Goal: Transaction & Acquisition: Book appointment/travel/reservation

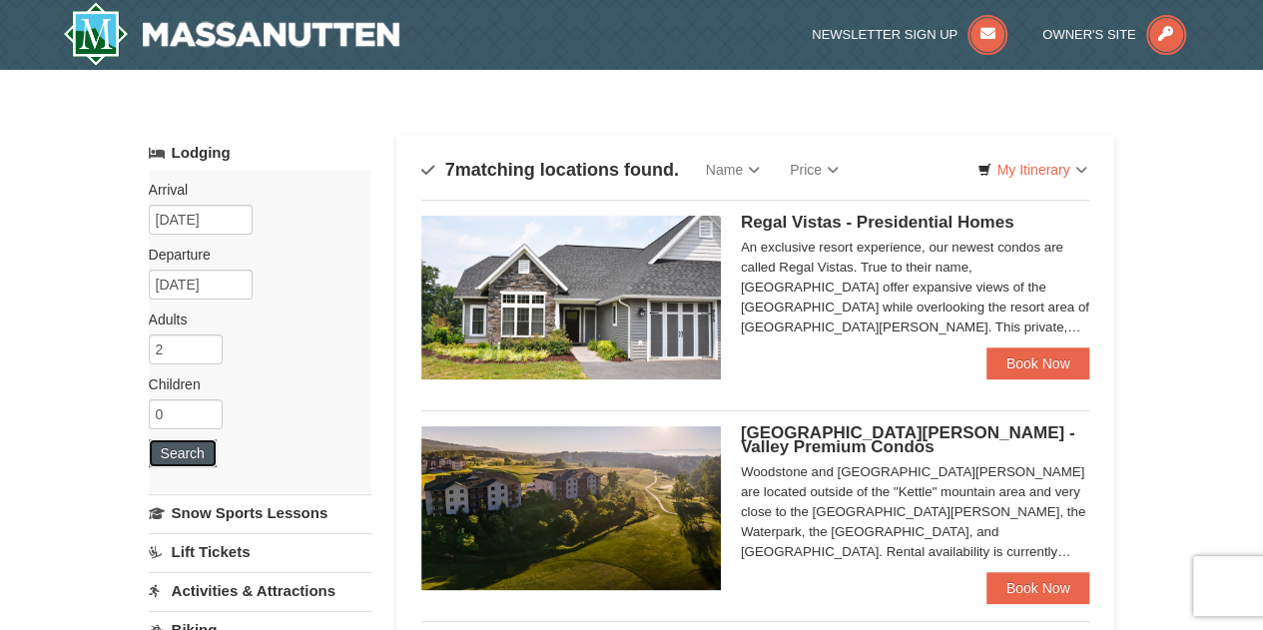
click at [190, 458] on button "Search" at bounding box center [183, 453] width 68 height 28
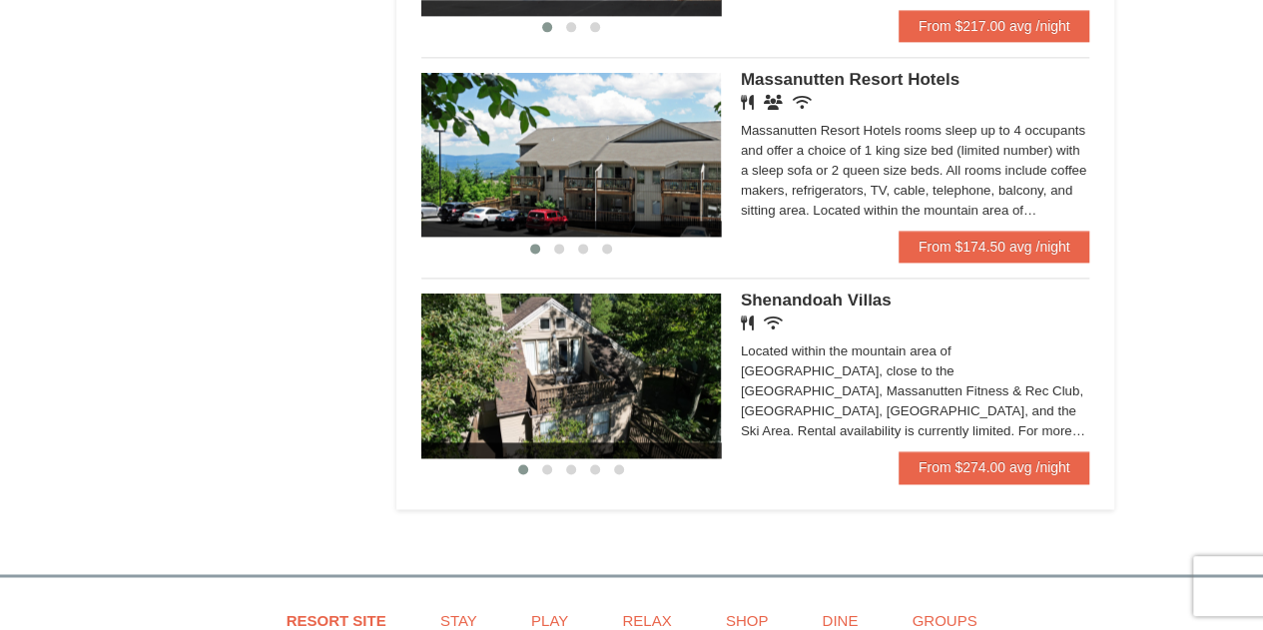
scroll to position [1263, 0]
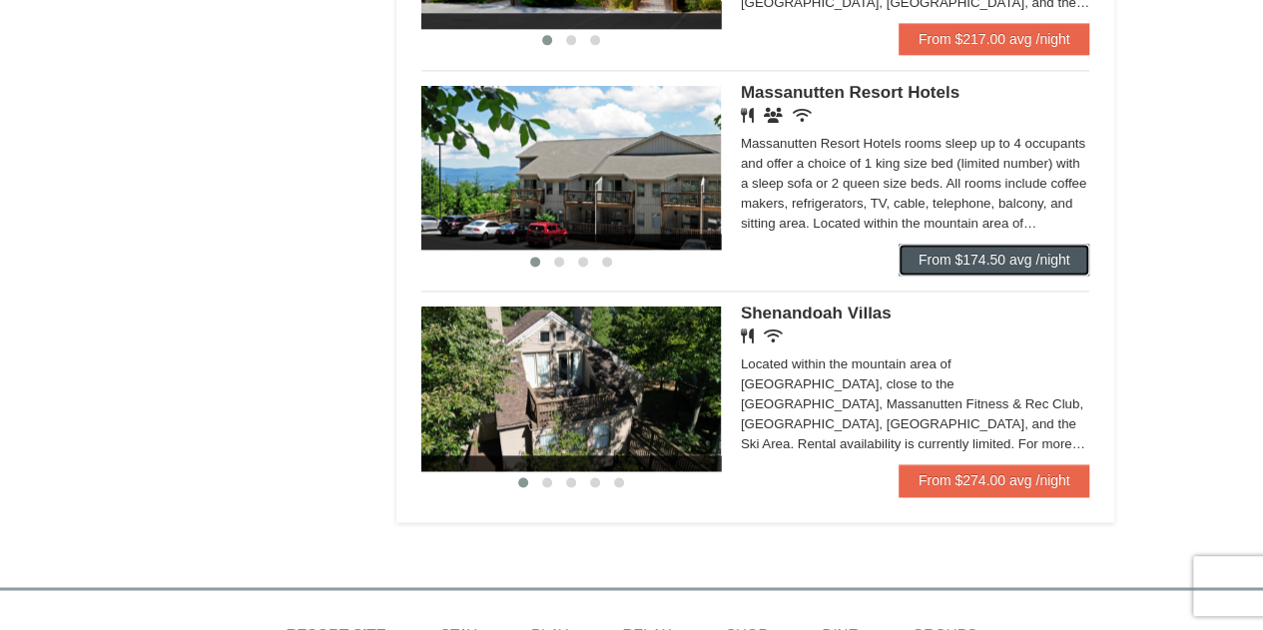
click at [943, 255] on link "From $174.50 avg /night" at bounding box center [995, 260] width 192 height 32
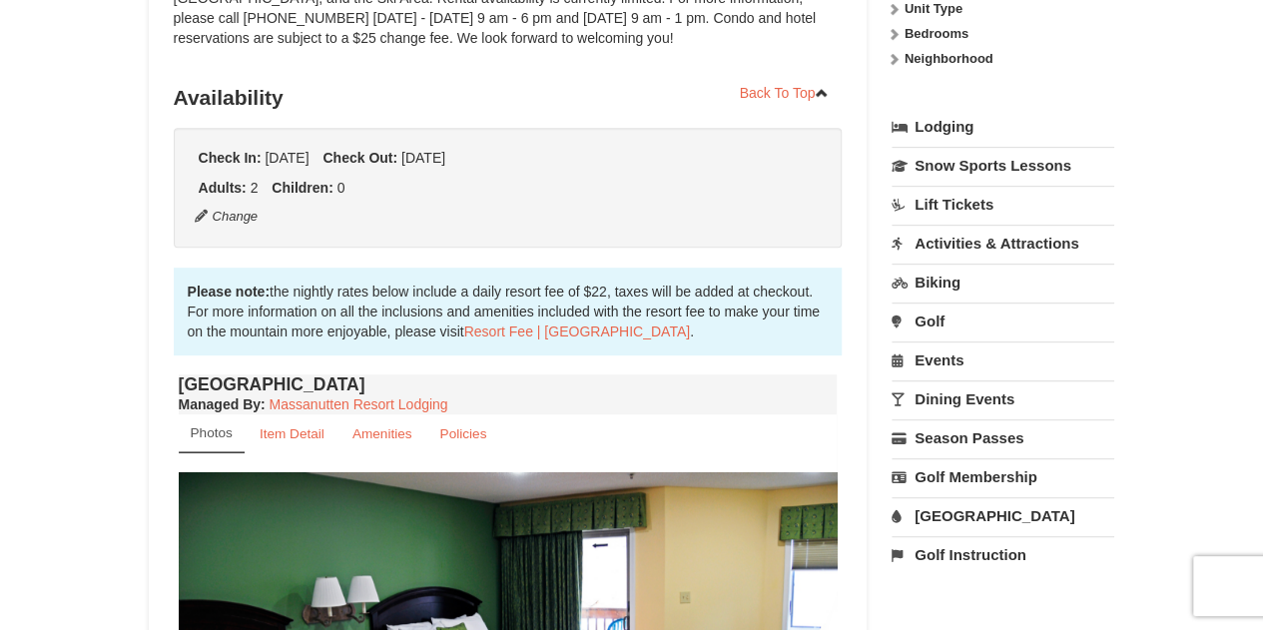
scroll to position [388, 0]
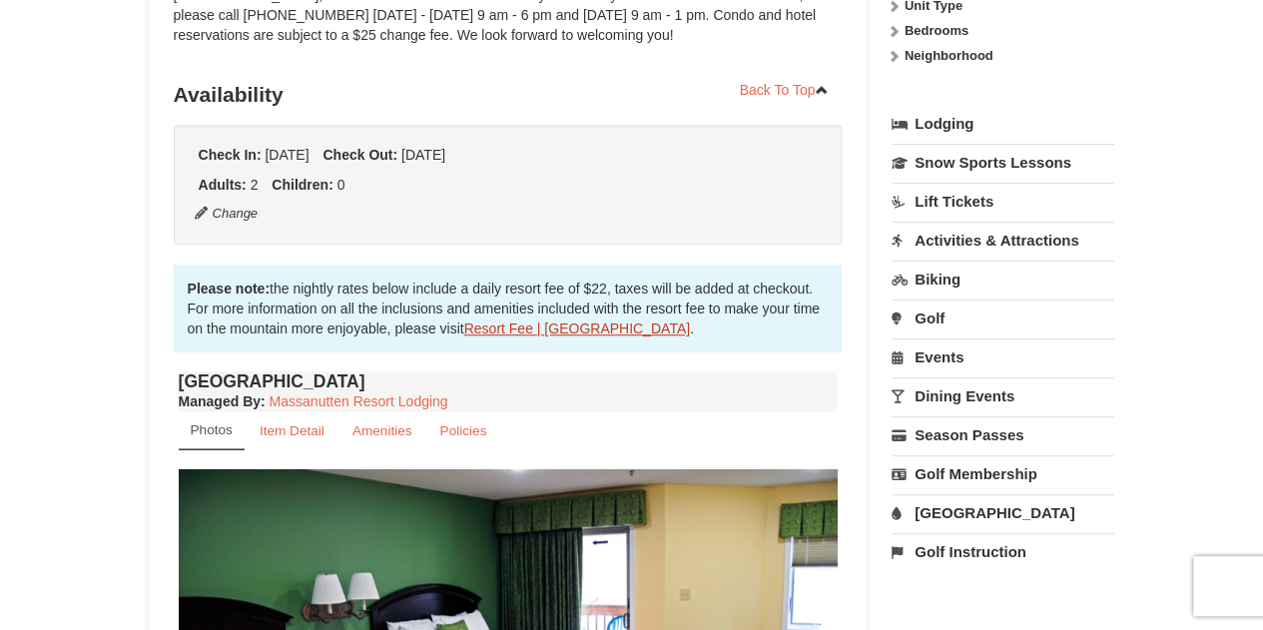
click at [486, 327] on link "Resort Fee | Massanutten Resort" at bounding box center [577, 329] width 226 height 16
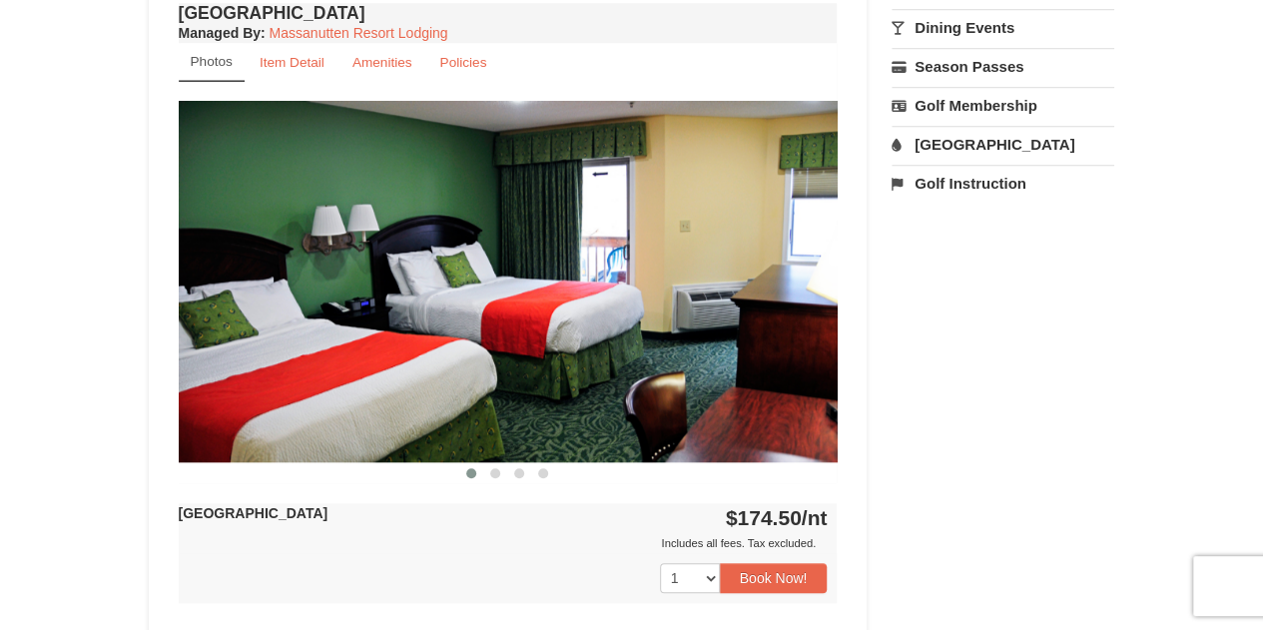
scroll to position [749, 0]
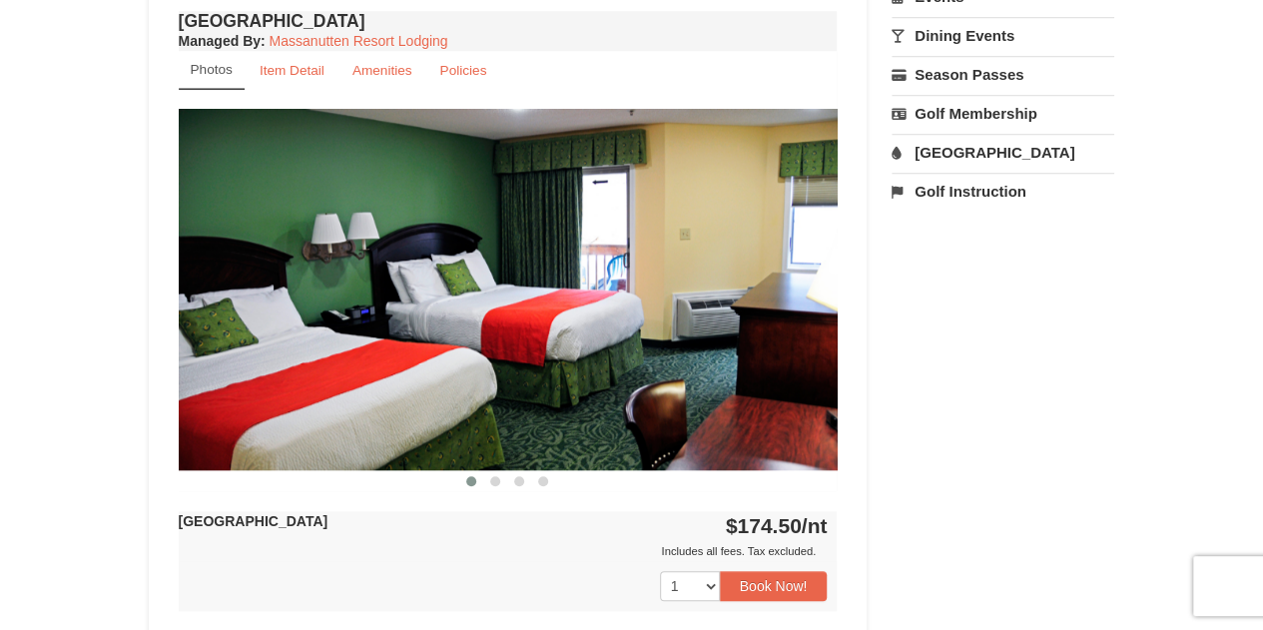
click at [733, 334] on img at bounding box center [508, 289] width 659 height 360
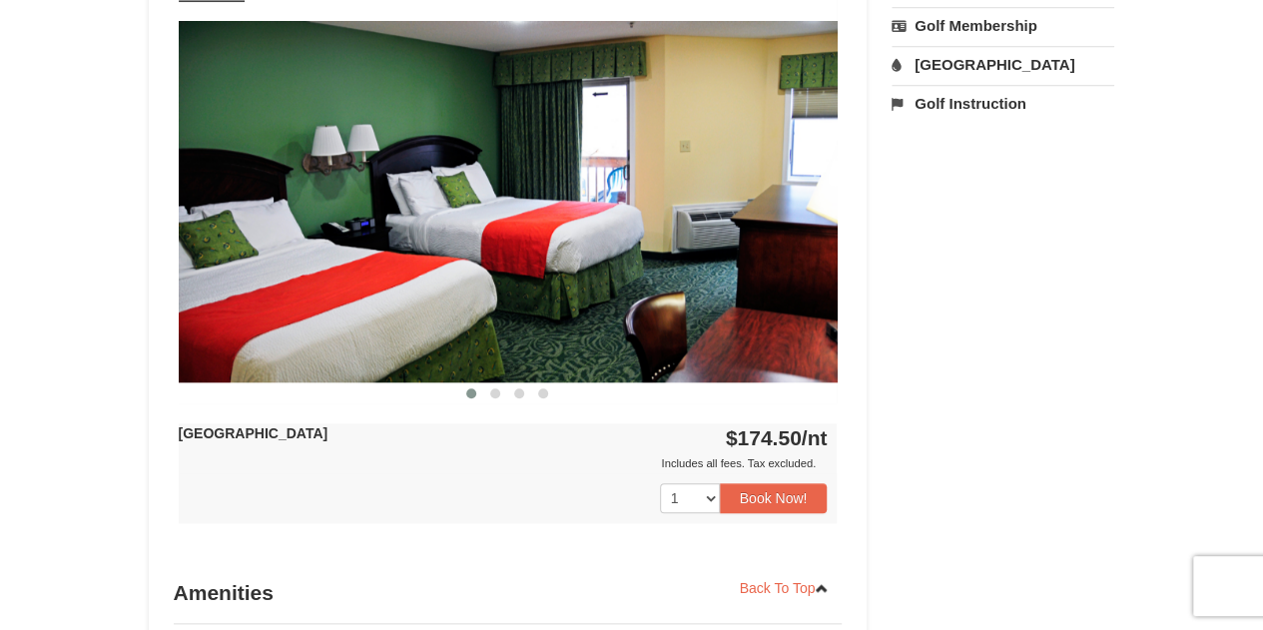
scroll to position [761, 0]
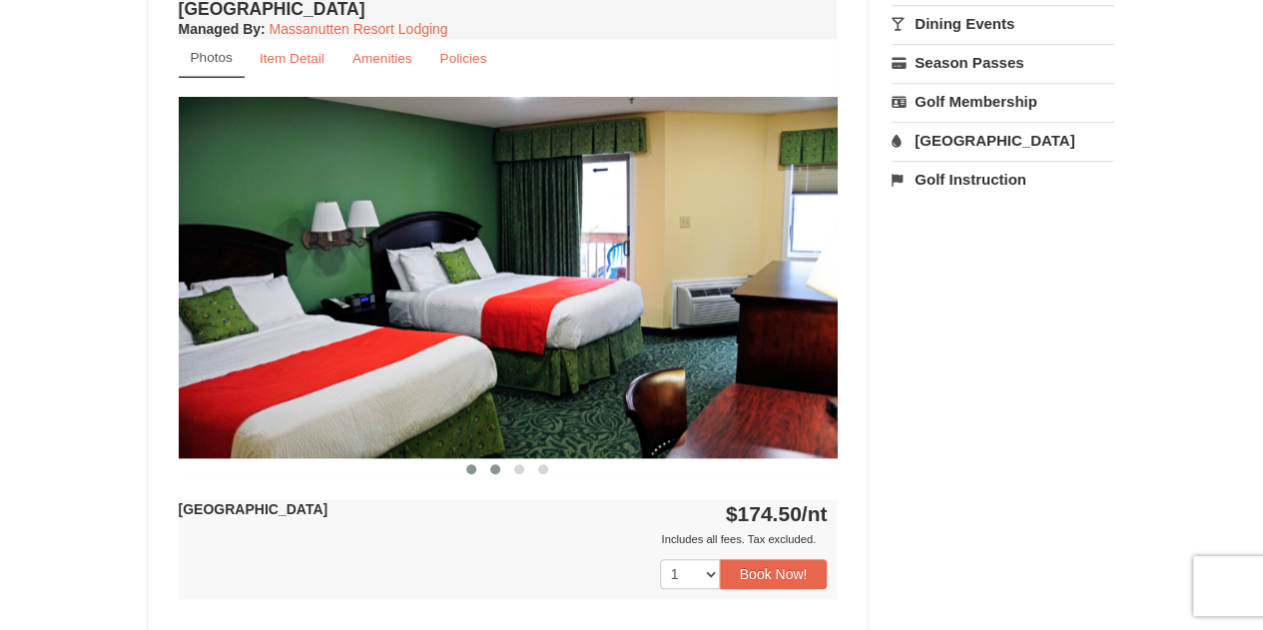
click at [497, 466] on span at bounding box center [495, 469] width 10 height 10
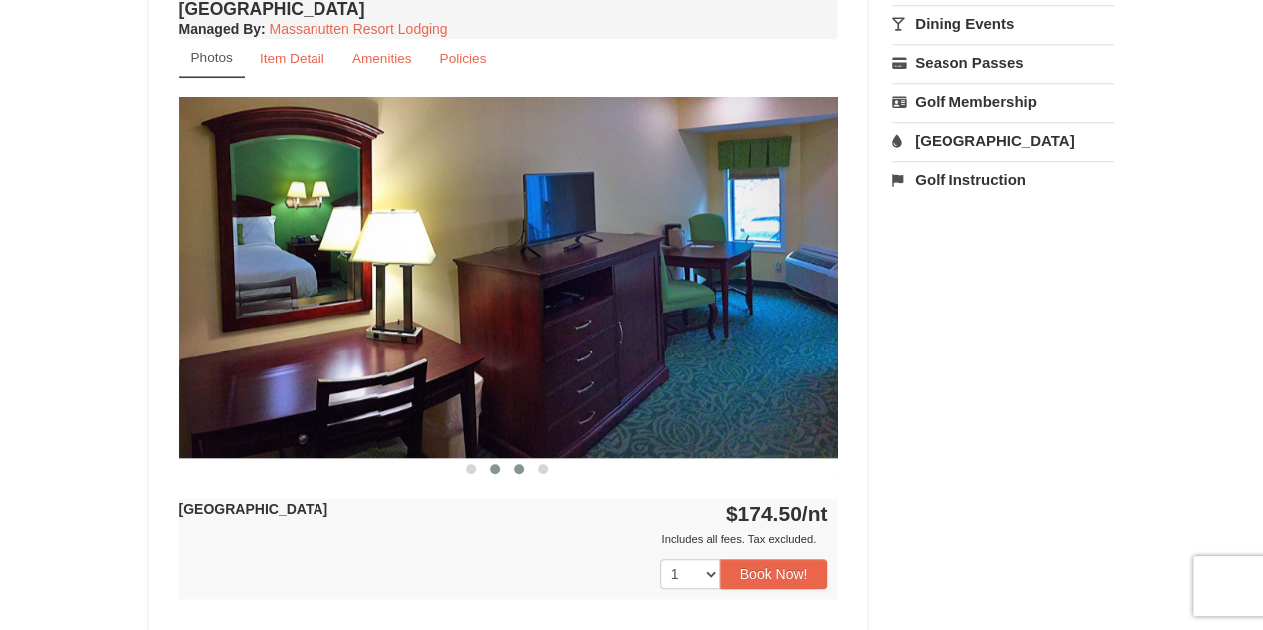
click at [513, 470] on button at bounding box center [519, 469] width 24 height 20
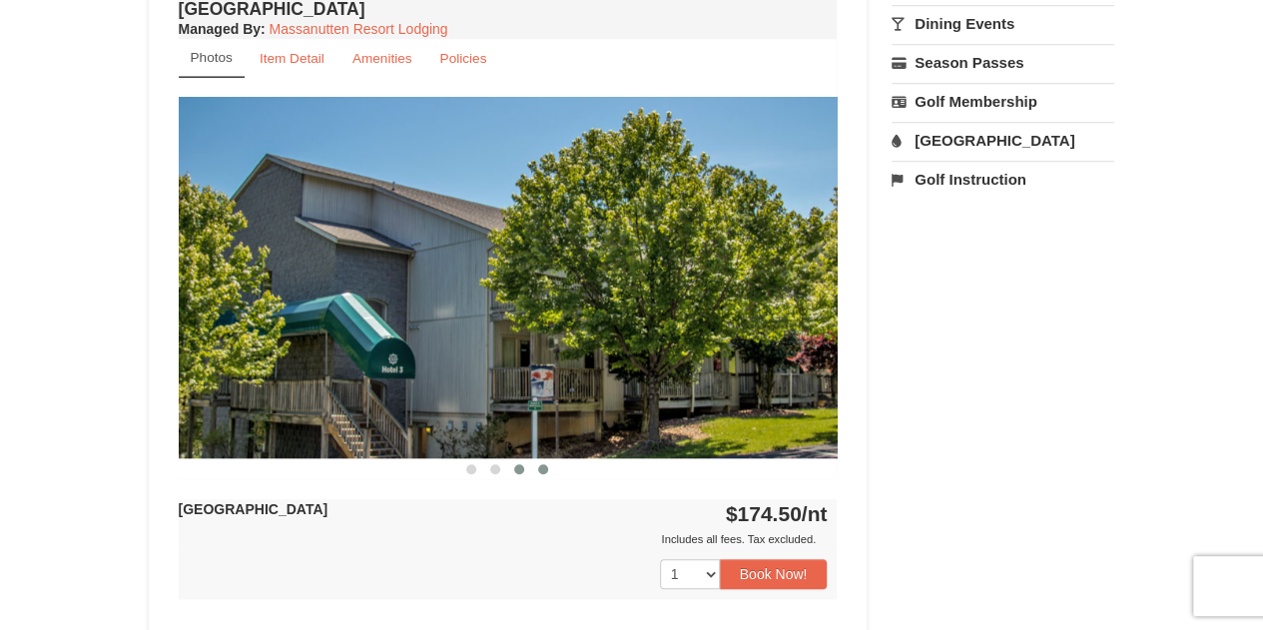
click at [543, 470] on span at bounding box center [543, 469] width 10 height 10
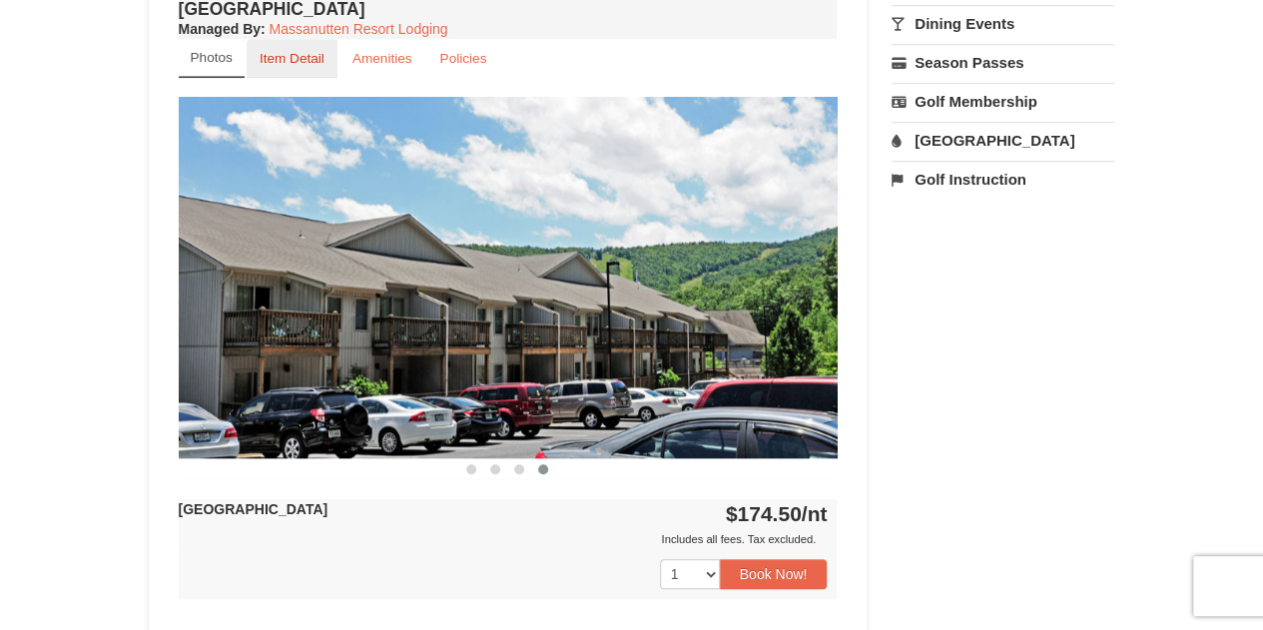
click at [289, 55] on small "Item Detail" at bounding box center [292, 58] width 65 height 15
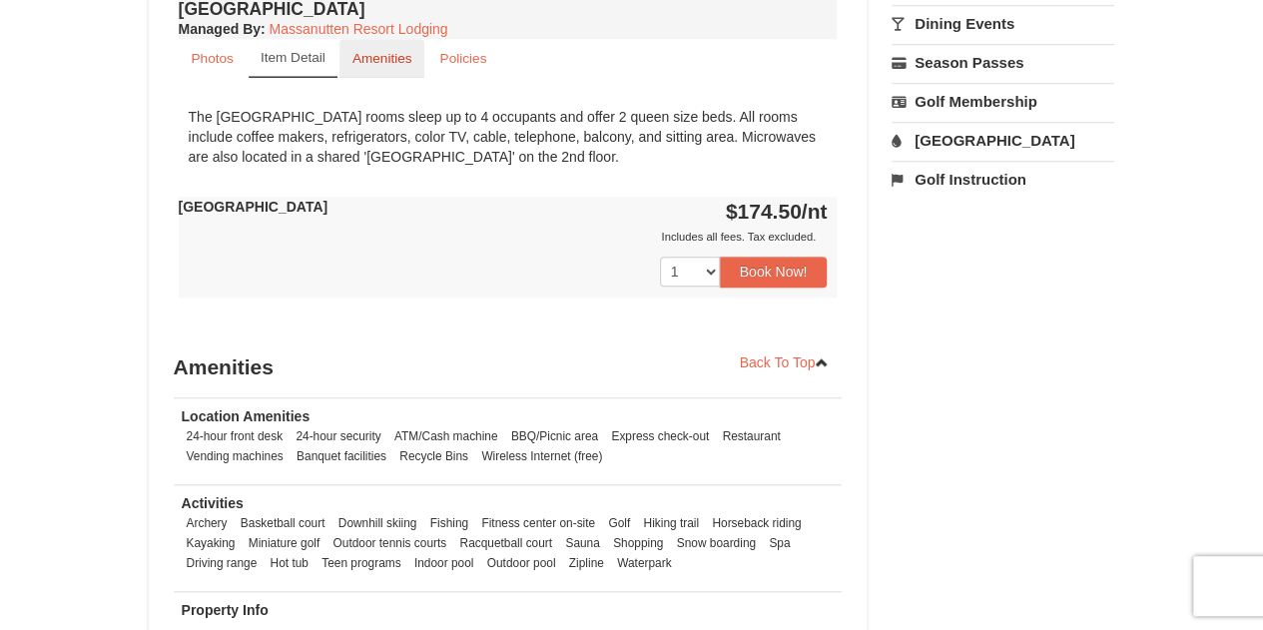
click at [365, 53] on small "Amenities" at bounding box center [382, 58] width 60 height 15
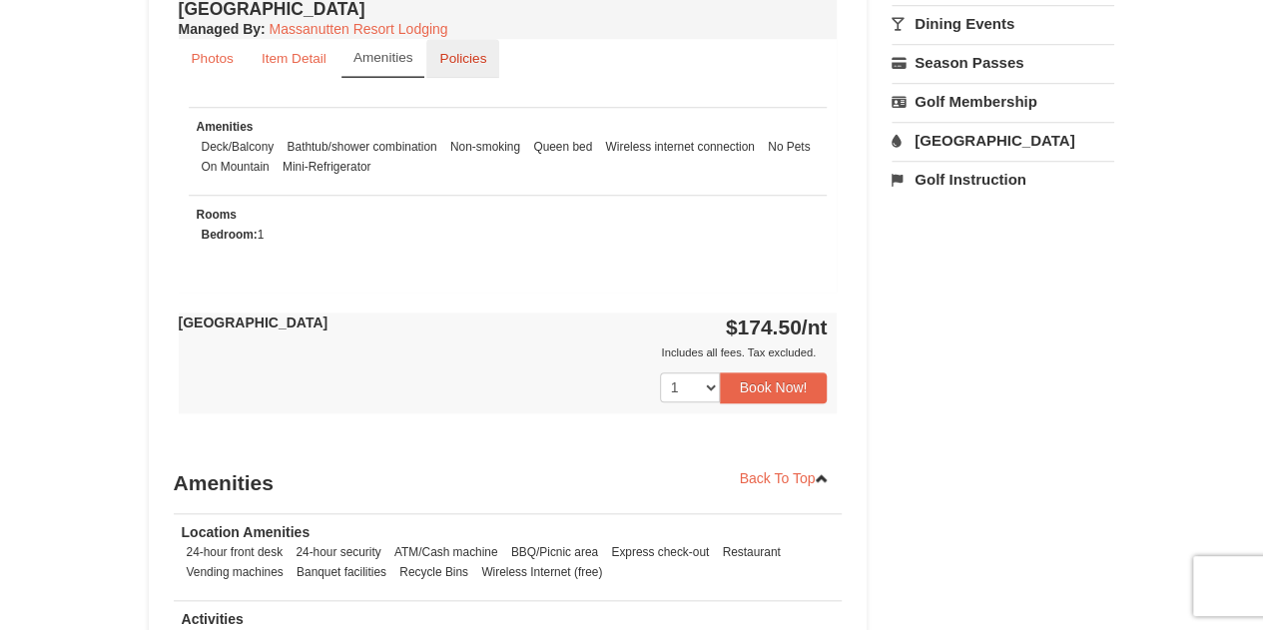
click at [459, 58] on small "Policies" at bounding box center [462, 58] width 47 height 15
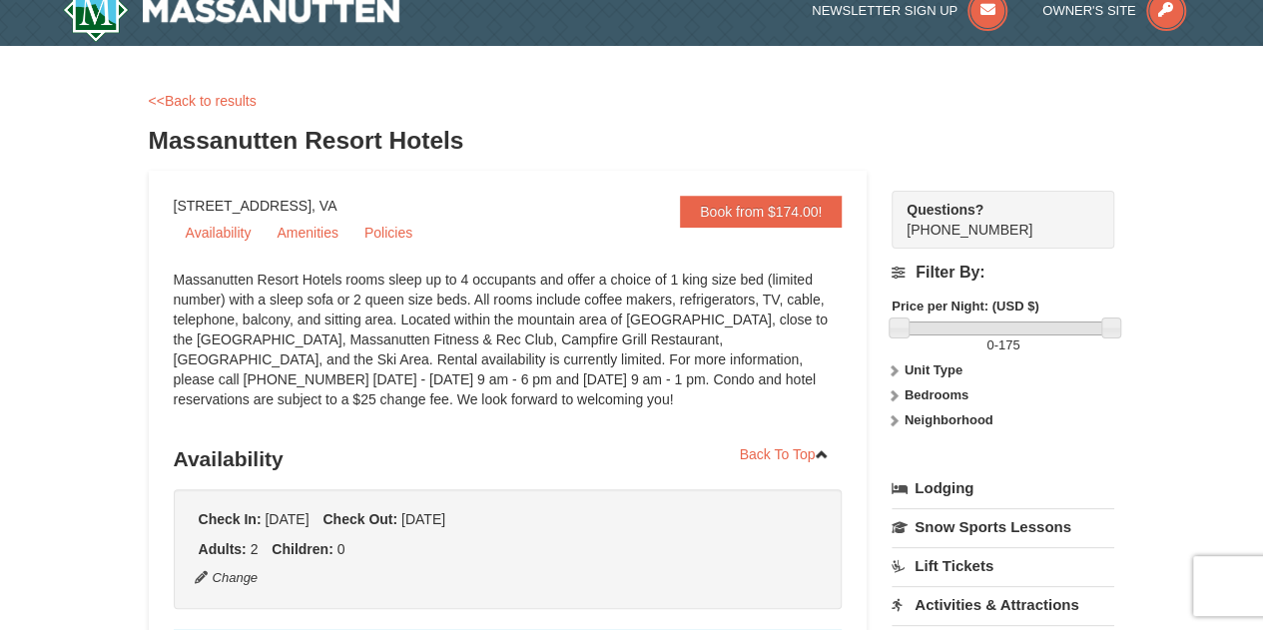
scroll to position [28, 0]
